Goal: Task Accomplishment & Management: Use online tool/utility

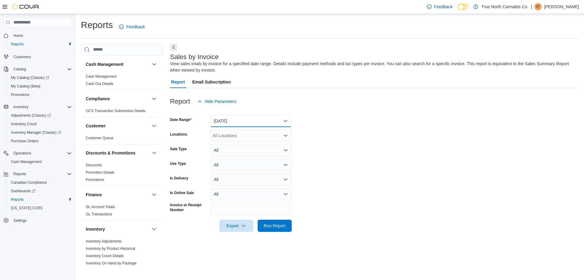
click at [233, 120] on button "[DATE]" at bounding box center [251, 121] width 82 height 12
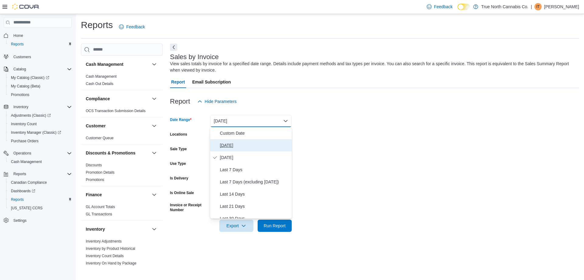
click at [231, 147] on span "[DATE]" at bounding box center [254, 145] width 69 height 7
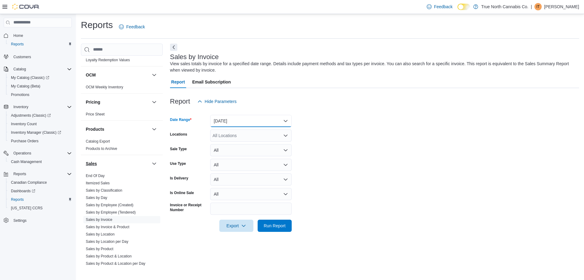
scroll to position [304, 0]
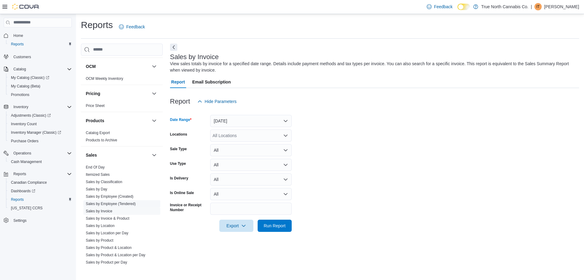
click at [136, 202] on span "Sales by Employee (Tendered)" at bounding box center [121, 203] width 77 height 7
click at [121, 205] on link "Sales by Employee (Tendered)" at bounding box center [111, 204] width 50 height 4
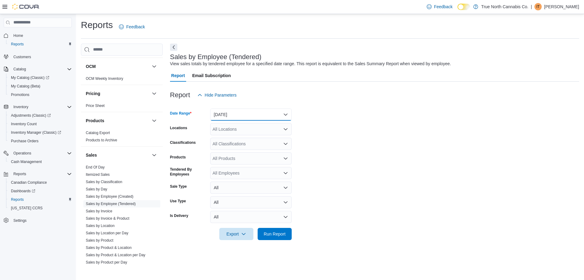
click at [238, 114] on button "[DATE]" at bounding box center [251, 114] width 82 height 12
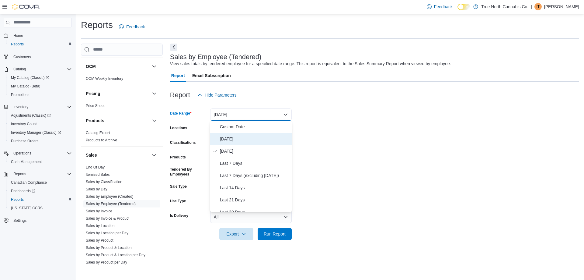
click at [223, 139] on span "[DATE]" at bounding box center [254, 138] width 69 height 7
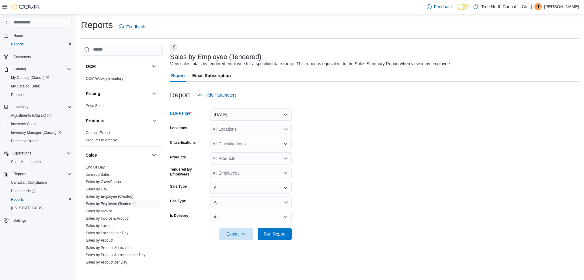
click at [245, 128] on div "All Locations" at bounding box center [251, 129] width 82 height 12
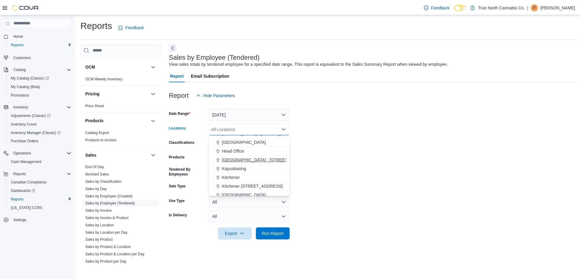
scroll to position [152, 0]
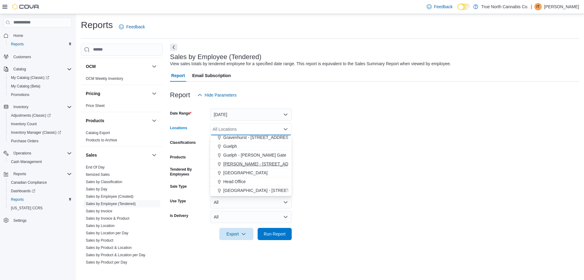
click at [254, 162] on span "[PERSON_NAME] - [STREET_ADDRESS]" at bounding box center [263, 164] width 81 height 6
click at [270, 233] on span "Run Report" at bounding box center [275, 233] width 22 height 6
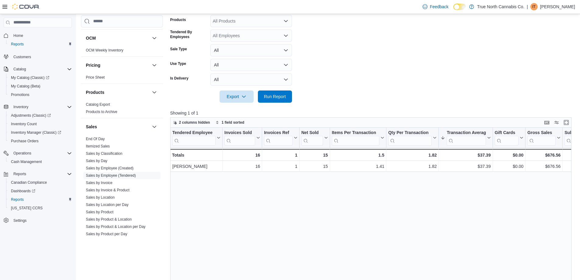
scroll to position [152, 0]
